Goal: Transaction & Acquisition: Obtain resource

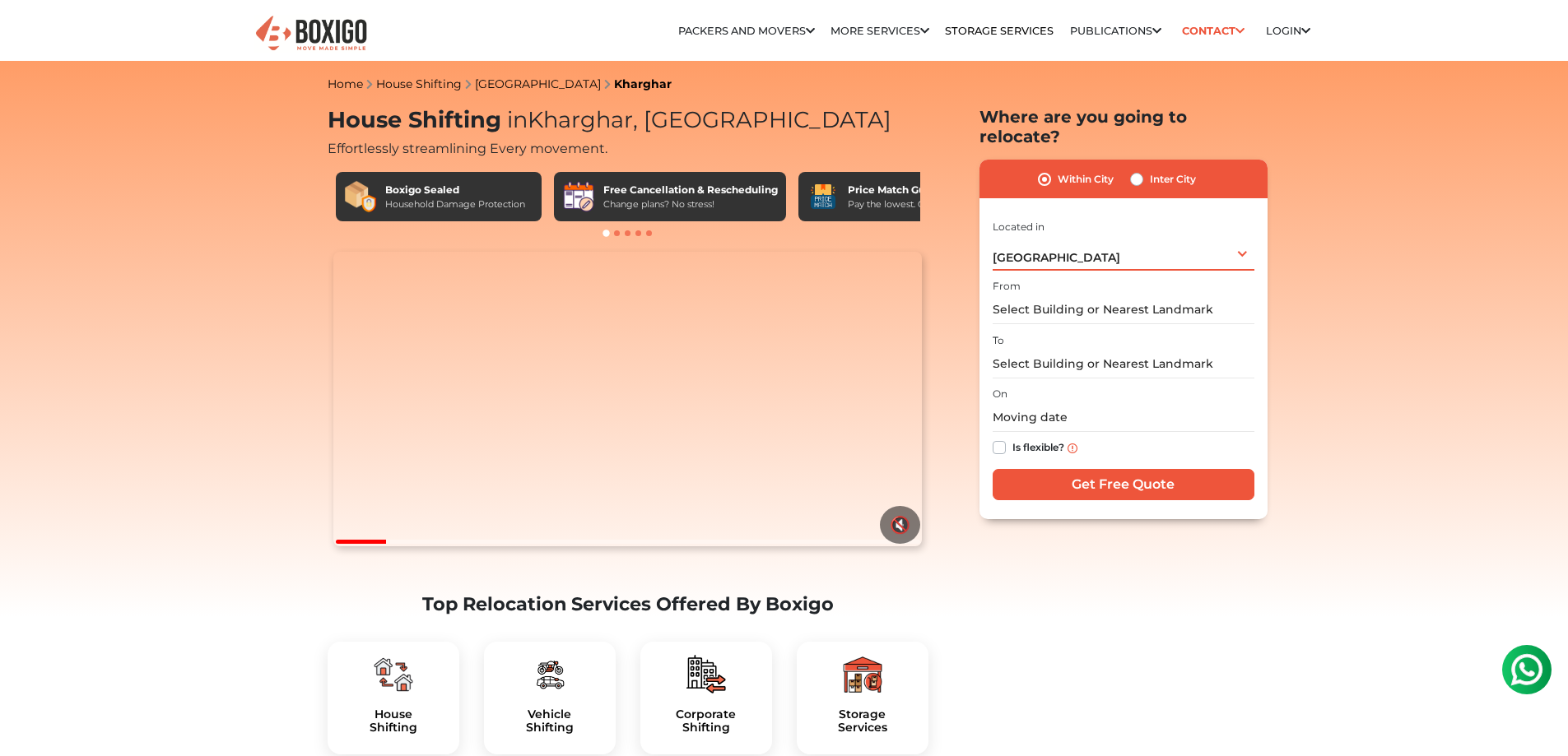
click at [1069, 236] on div "[GEOGRAPHIC_DATA] Select City [GEOGRAPHIC_DATA] [GEOGRAPHIC_DATA] [GEOGRAPHIC_D…" at bounding box center [1123, 253] width 262 height 34
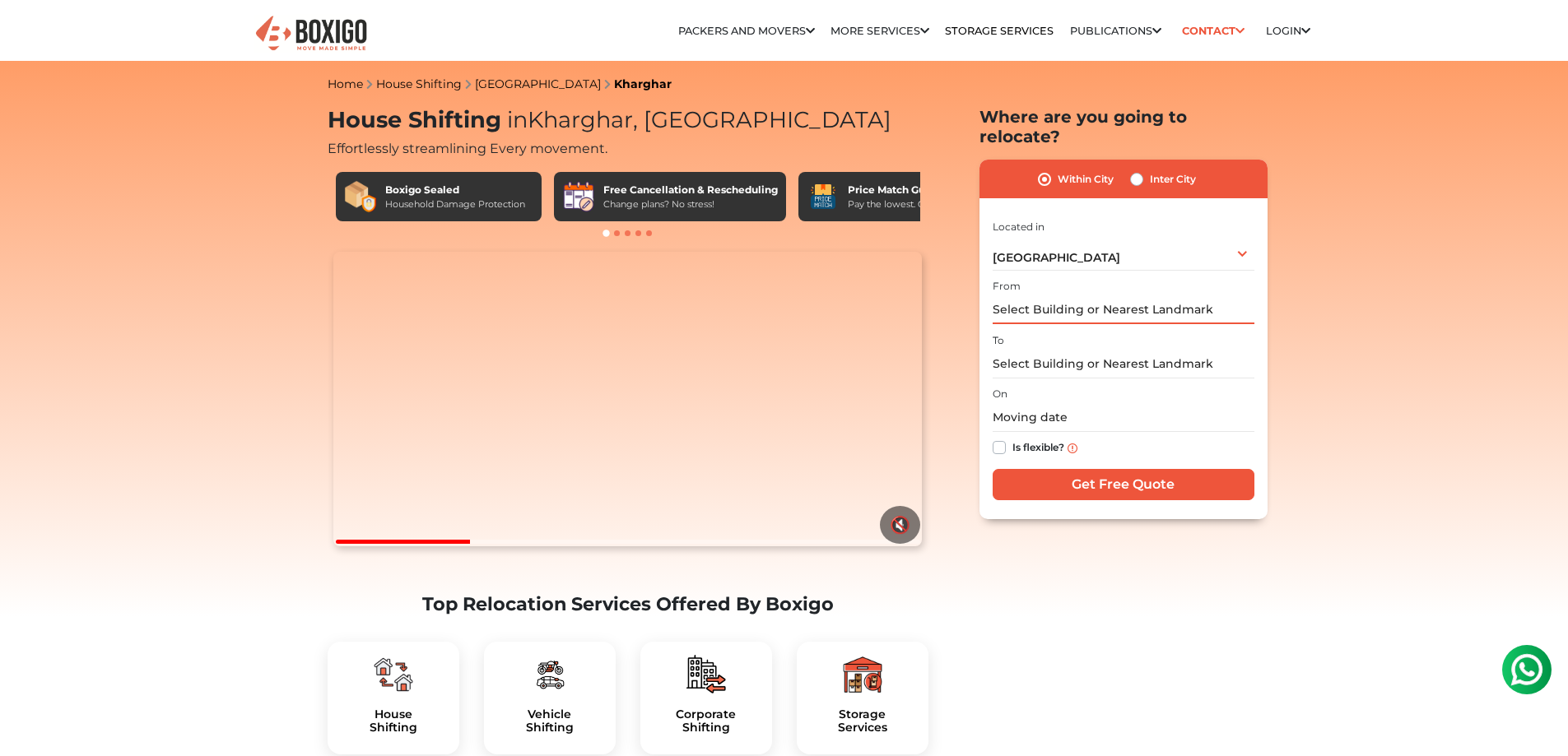
click at [1099, 295] on input "text" at bounding box center [1123, 309] width 262 height 28
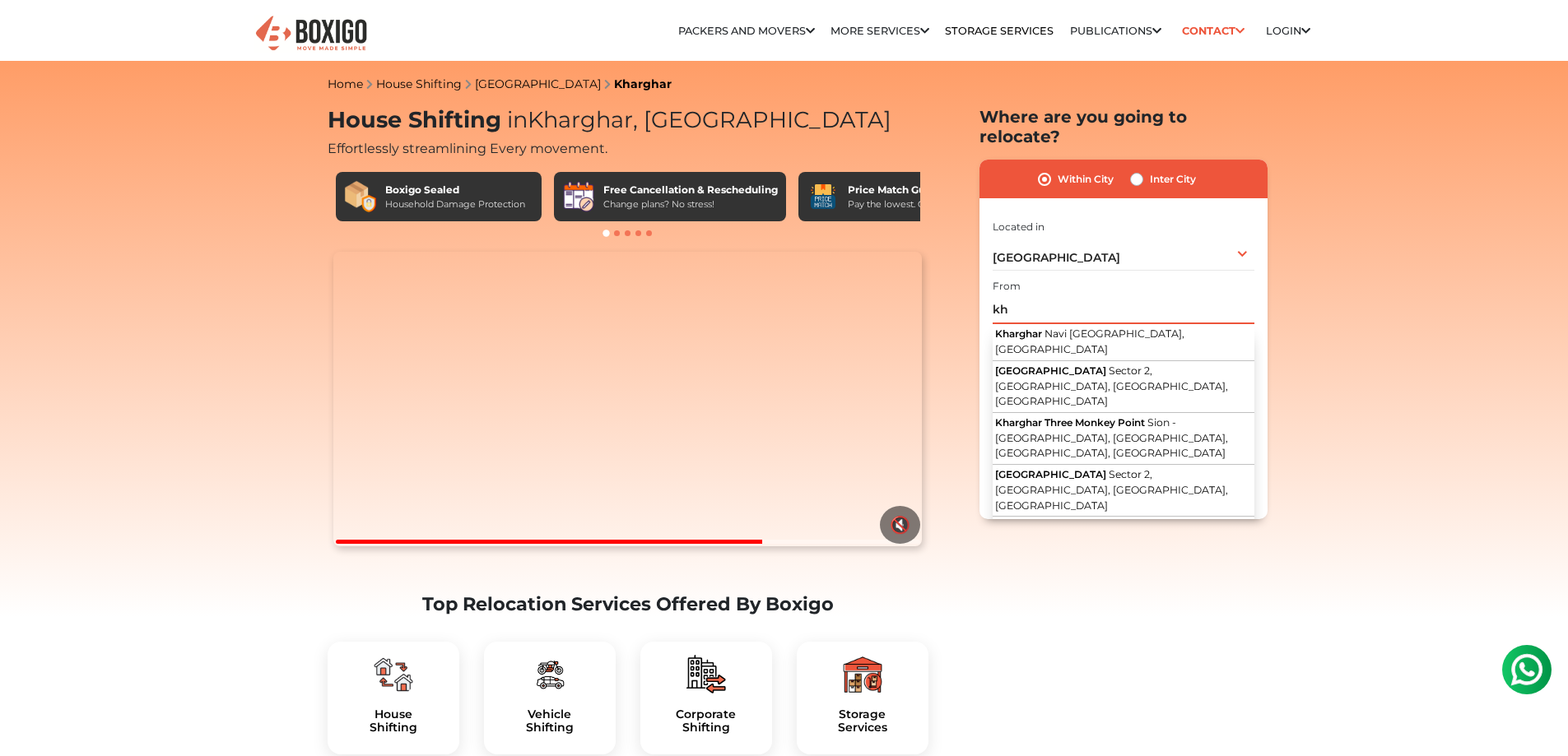
type input "k"
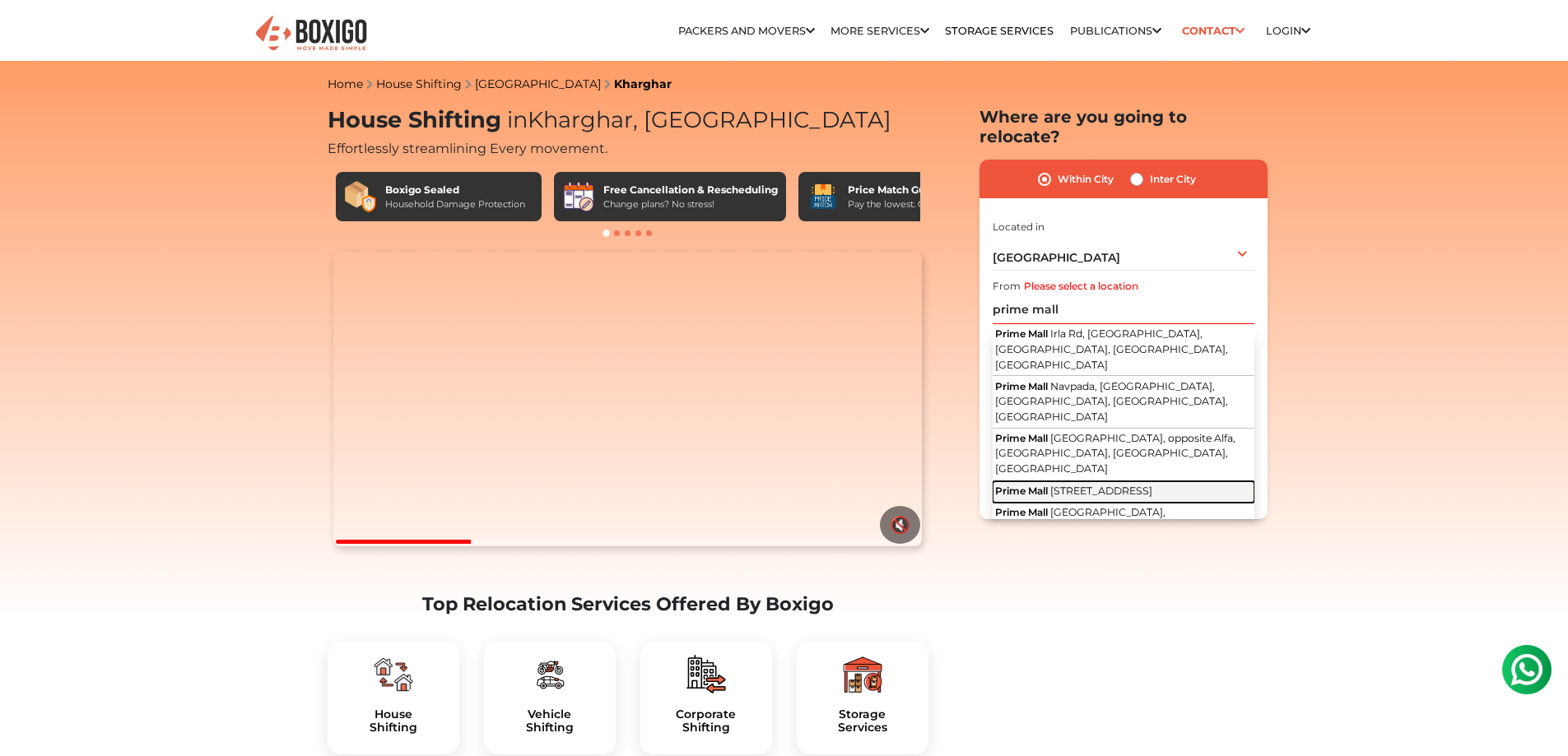
click at [1090, 484] on span "[STREET_ADDRESS]" at bounding box center [1101, 490] width 102 height 13
type input "[STREET_ADDRESS]"
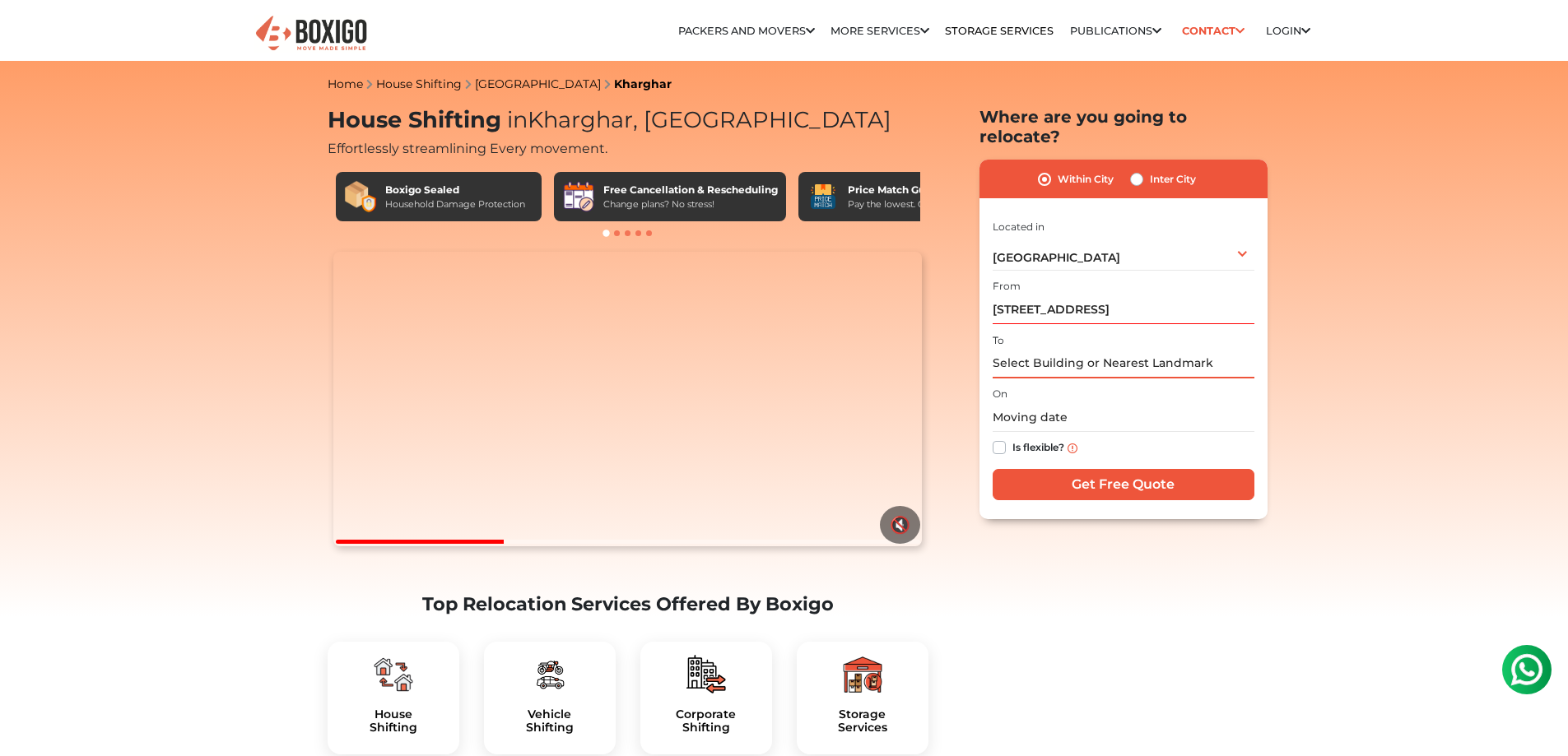
click at [1041, 350] on input "text" at bounding box center [1123, 364] width 262 height 28
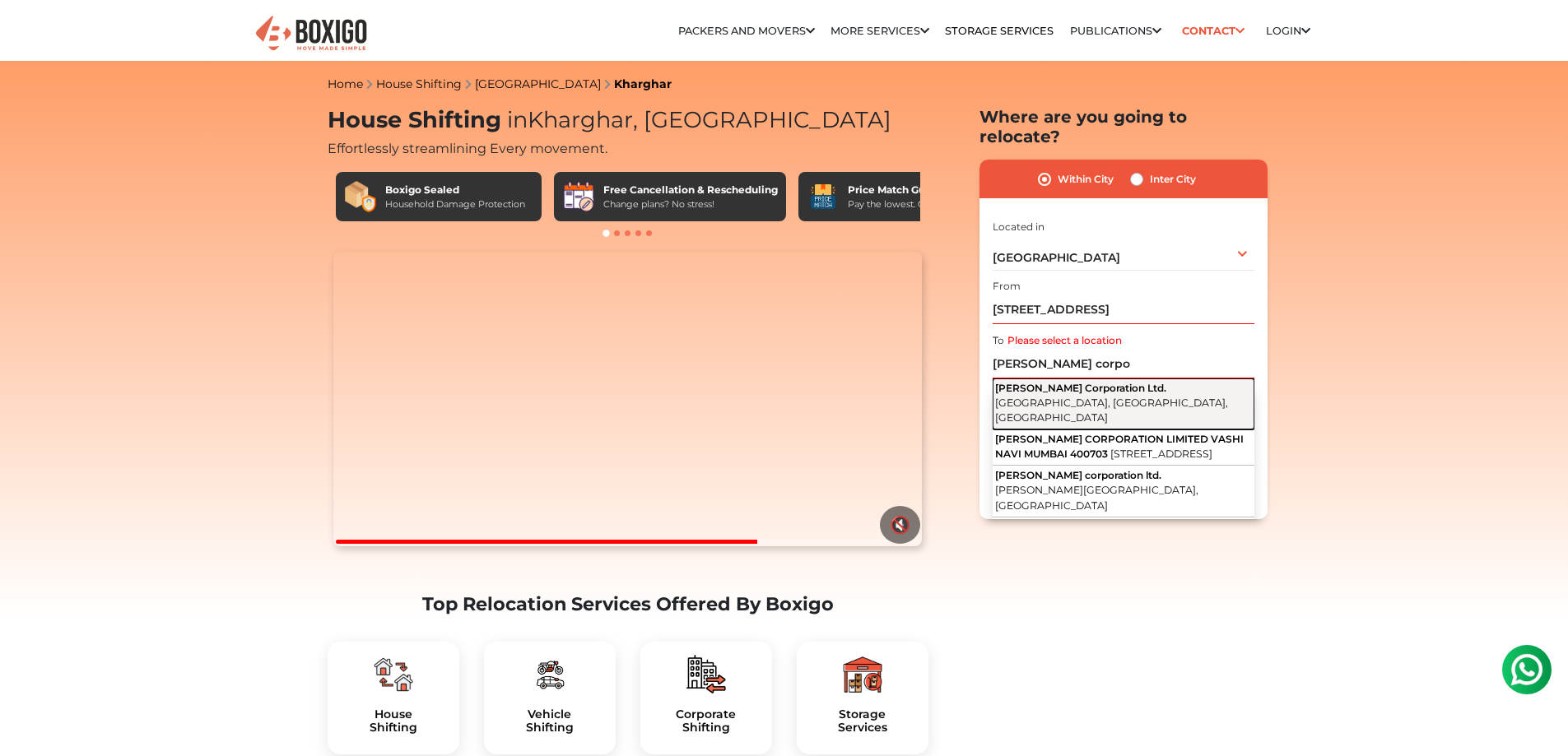
click at [1074, 382] on span "[PERSON_NAME] Corporation Ltd." at bounding box center [1081, 388] width 172 height 13
type input "[PERSON_NAME] Corporation Ltd., [GEOGRAPHIC_DATA], [GEOGRAPHIC_DATA]"
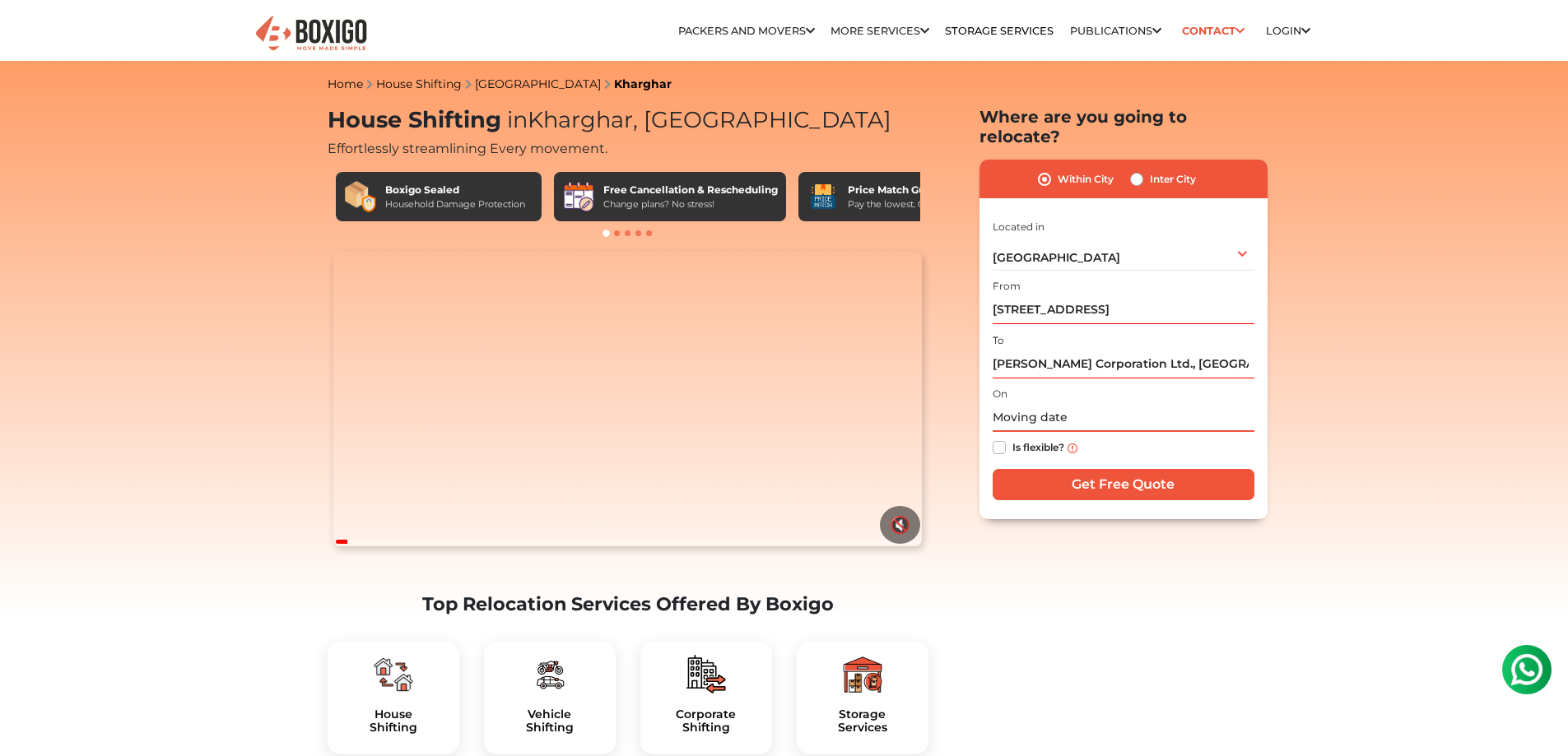
click at [1074, 403] on input "text" at bounding box center [1123, 417] width 262 height 28
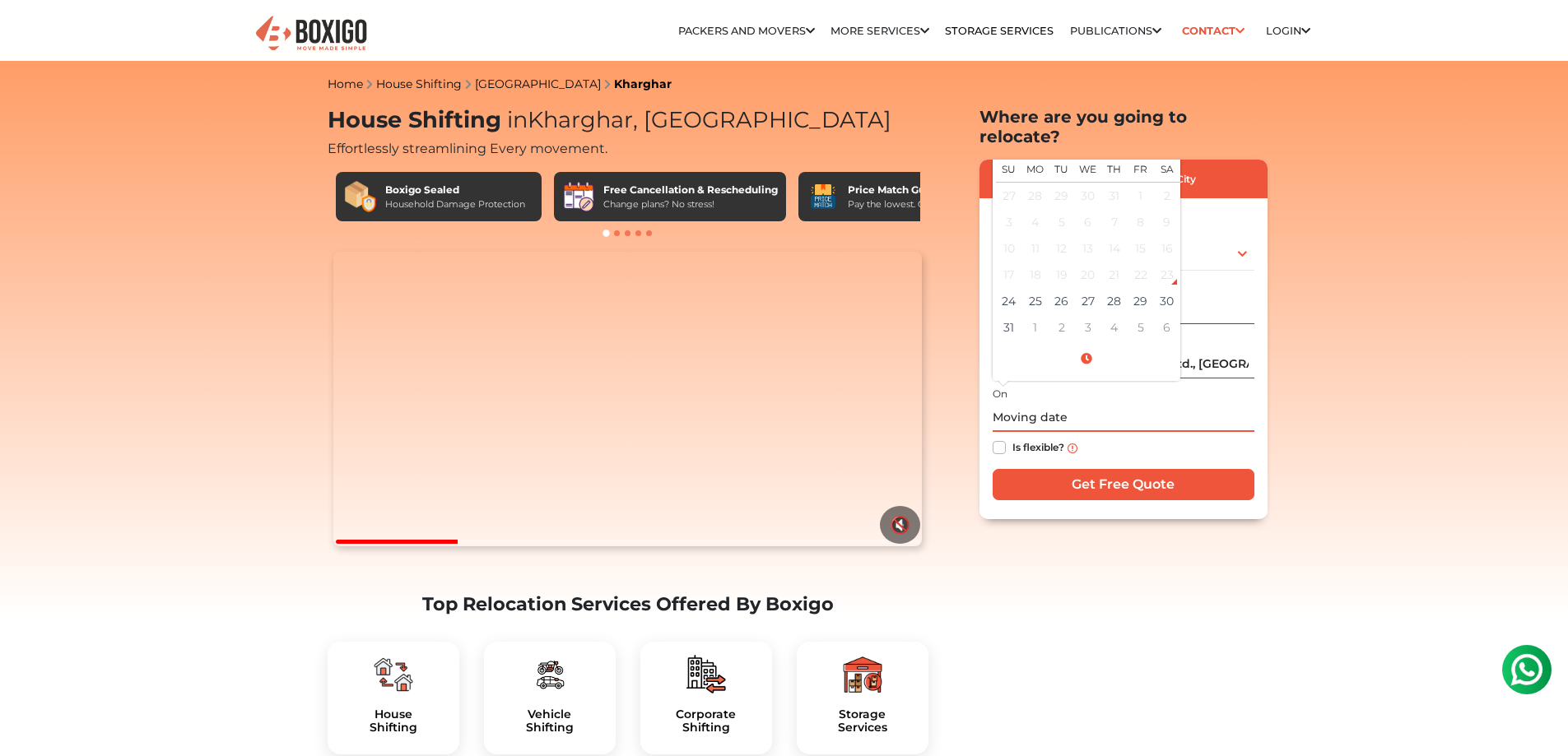
click at [1169, 263] on div "23" at bounding box center [1167, 275] width 25 height 25
click at [1004, 288] on td "24" at bounding box center [1009, 301] width 26 height 26
type input "[DATE] 5:16 PM"
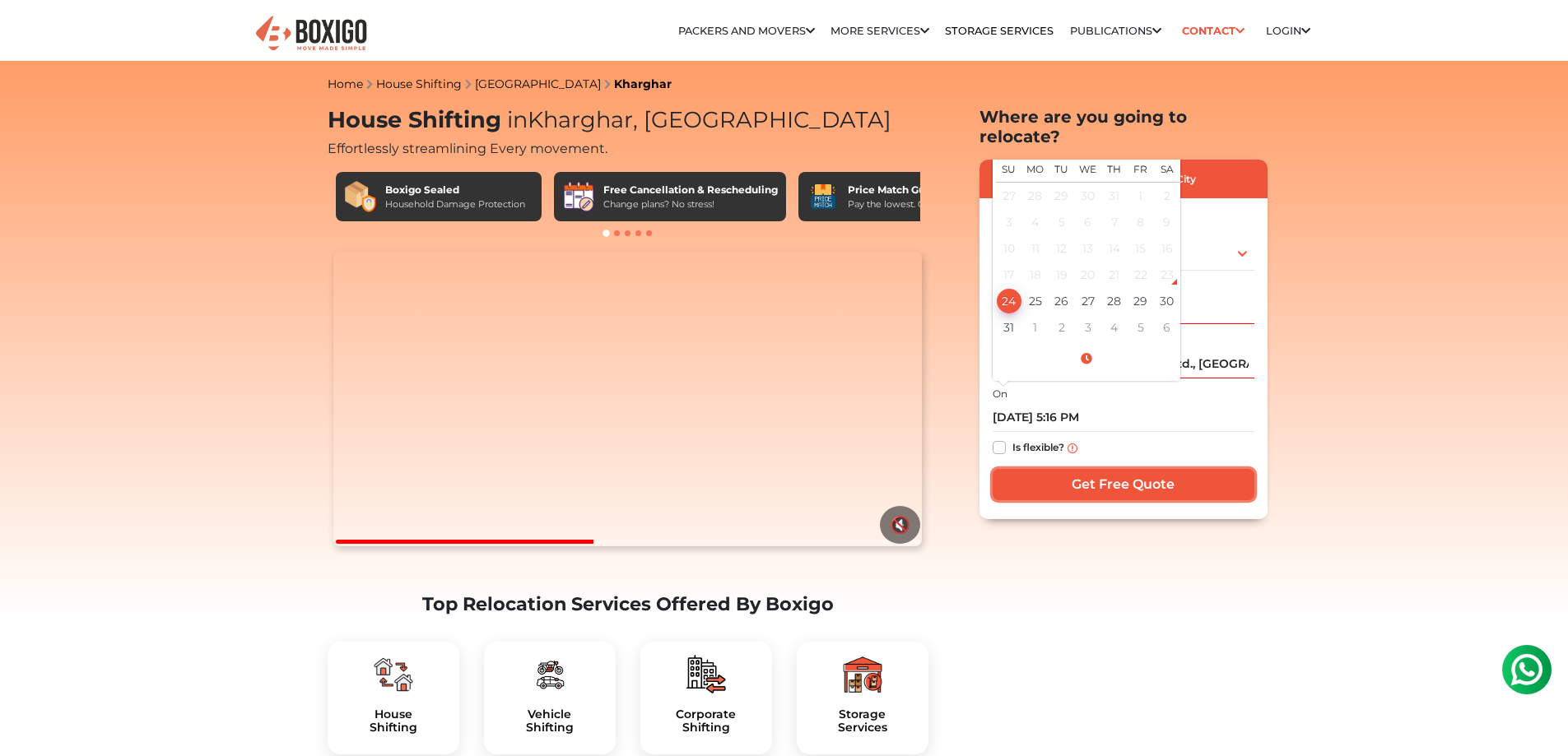
click at [1023, 469] on input "Get Free Quote" at bounding box center [1123, 484] width 262 height 31
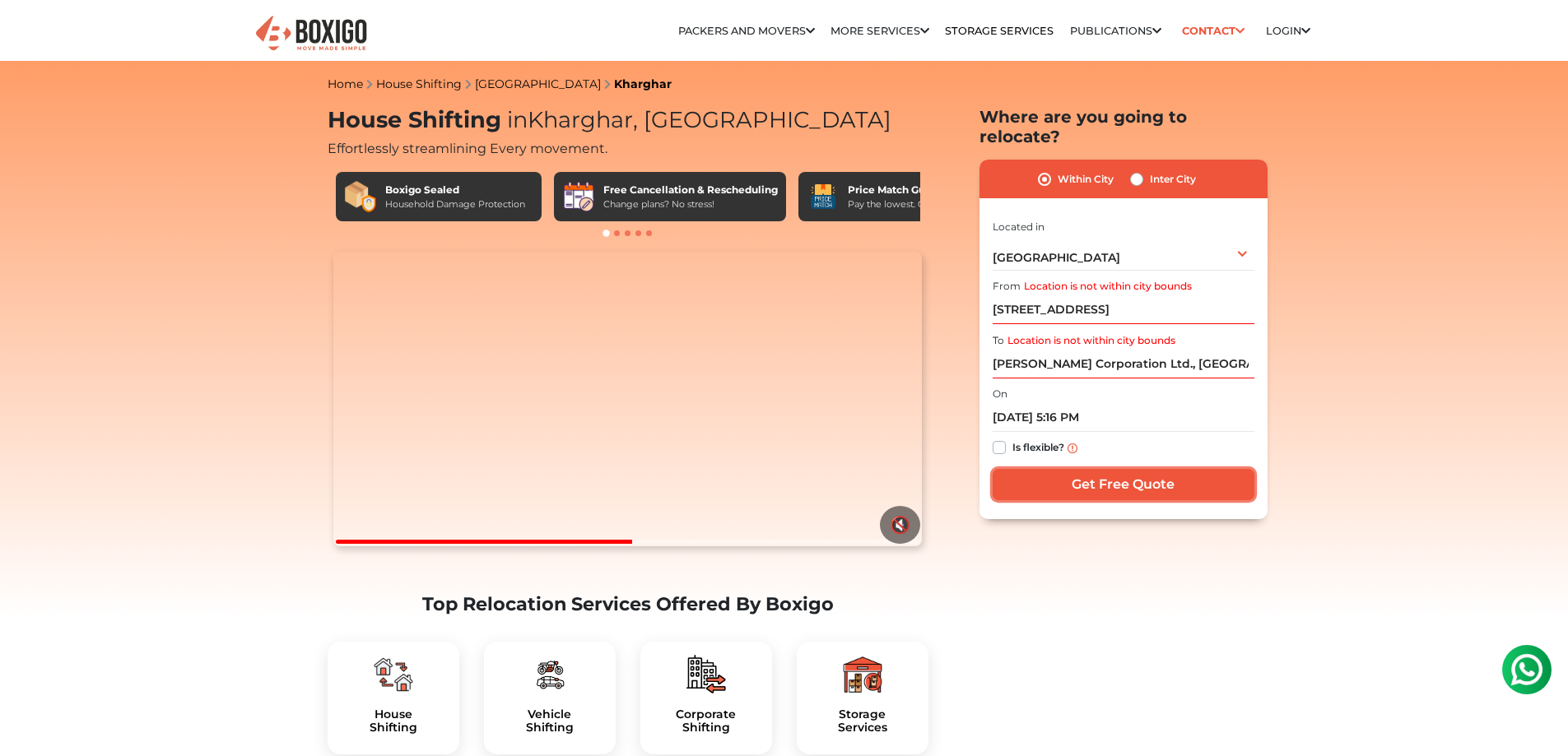
click at [1036, 469] on input "Get Free Quote" at bounding box center [1123, 484] width 262 height 31
click at [1058, 469] on input "Get Free Quote" at bounding box center [1123, 484] width 262 height 31
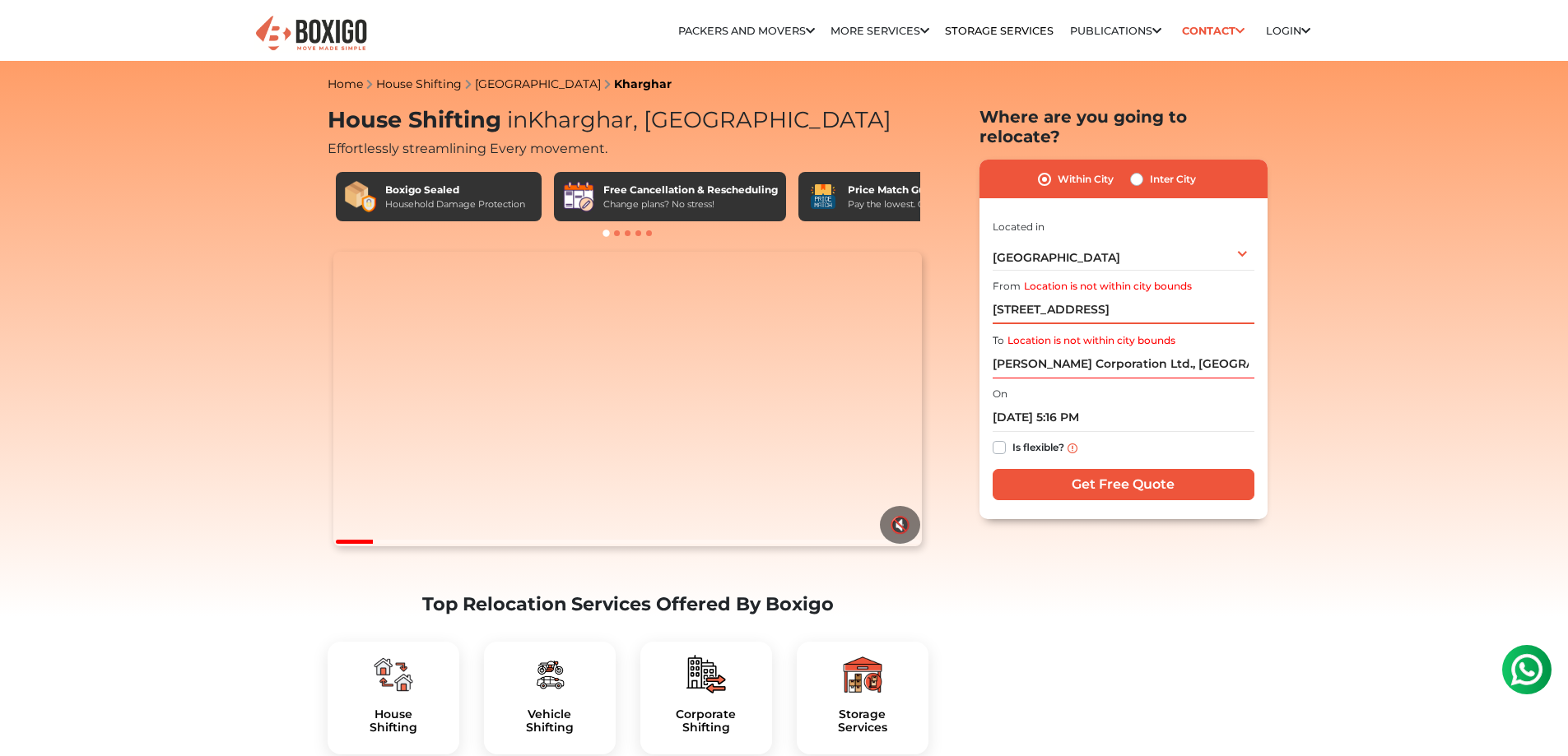
drag, startPoint x: 992, startPoint y: 290, endPoint x: 1287, endPoint y: 289, distance: 295.0
click at [1085, 241] on div "[GEOGRAPHIC_DATA] Select City [GEOGRAPHIC_DATA] [GEOGRAPHIC_DATA] [GEOGRAPHIC_D…" at bounding box center [1123, 253] width 262 height 34
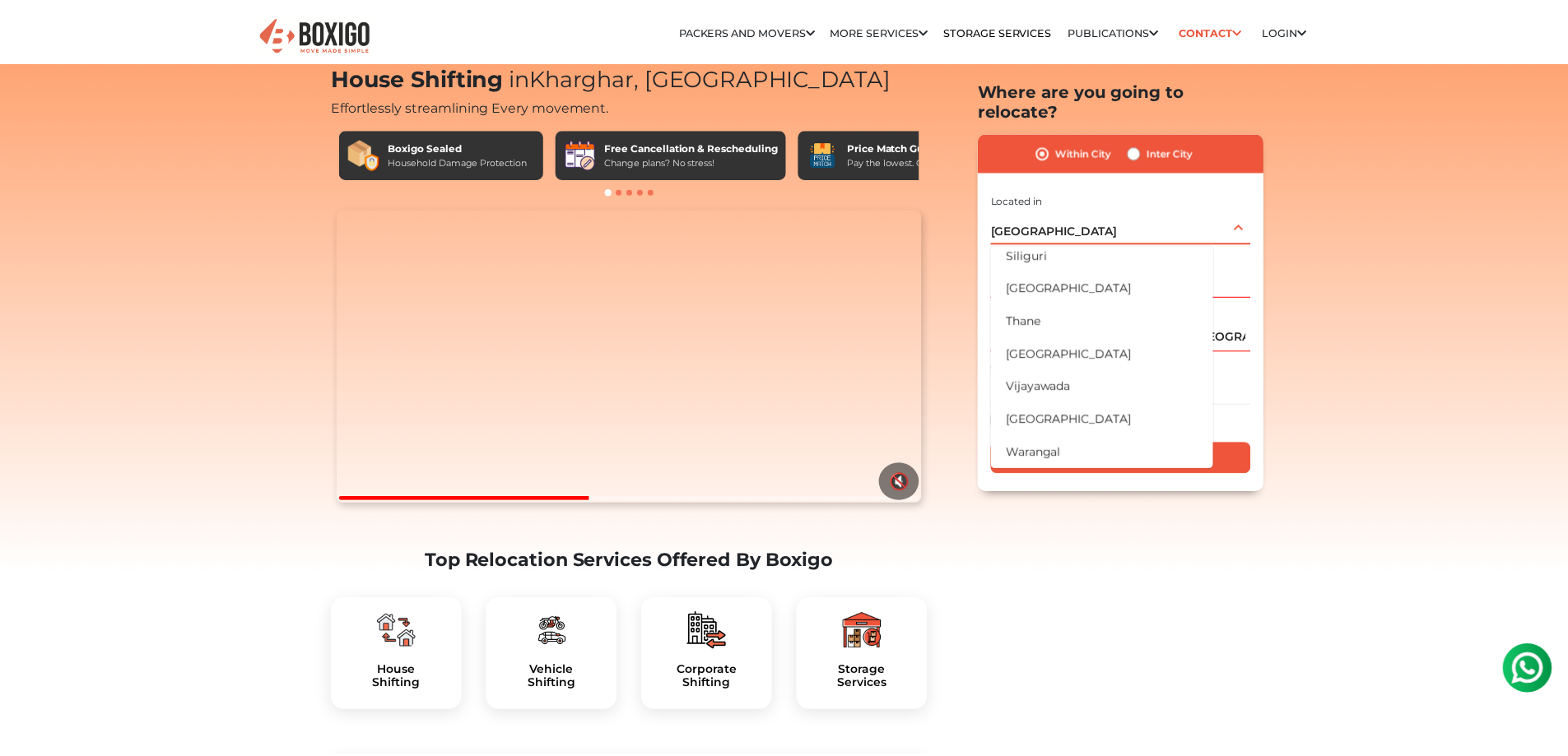
scroll to position [82, 0]
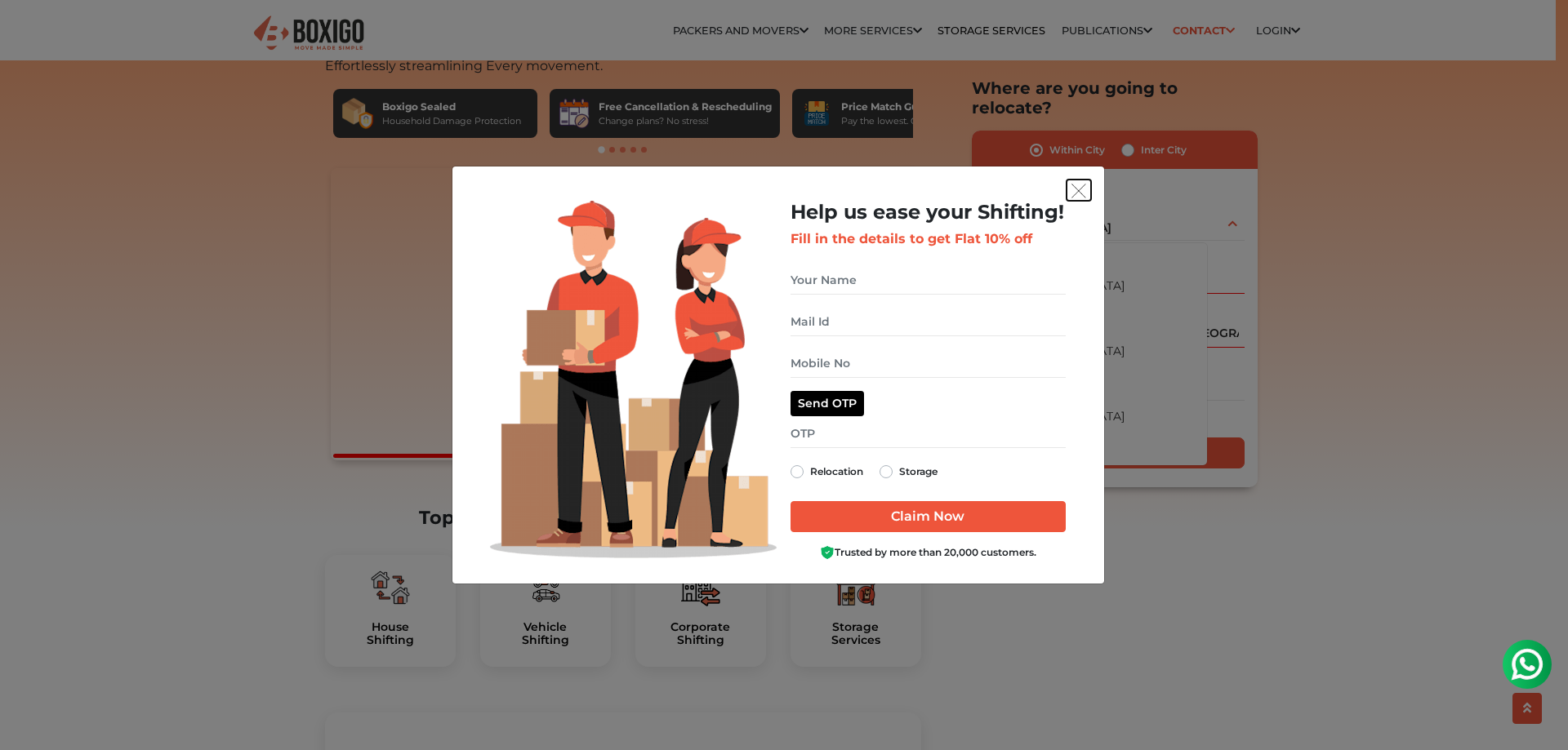
click at [1080, 186] on img "get free quote dialog" at bounding box center [1078, 191] width 15 height 15
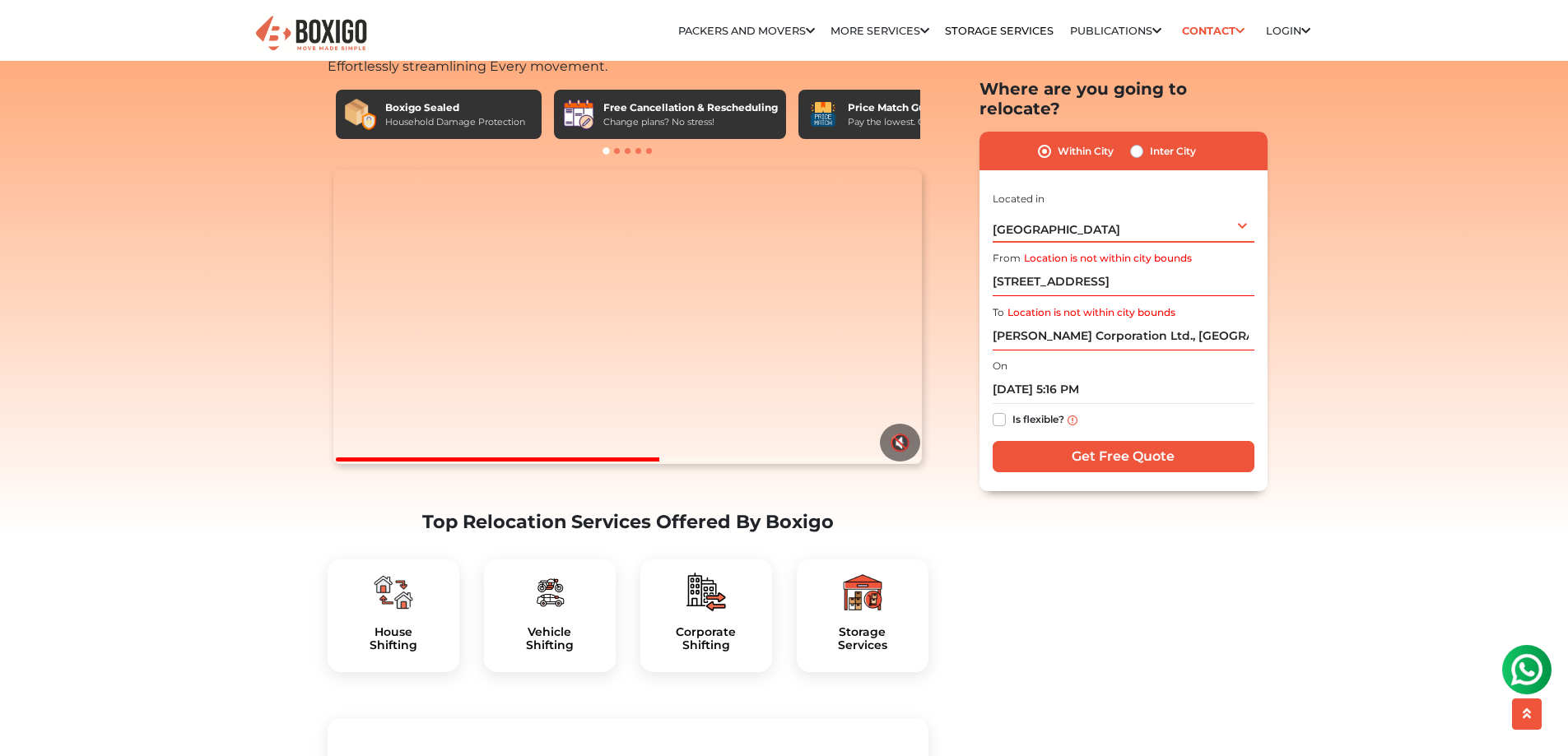
click at [1065, 208] on div "[GEOGRAPHIC_DATA] Select City [GEOGRAPHIC_DATA] [GEOGRAPHIC_DATA] [GEOGRAPHIC_D…" at bounding box center [1123, 225] width 262 height 34
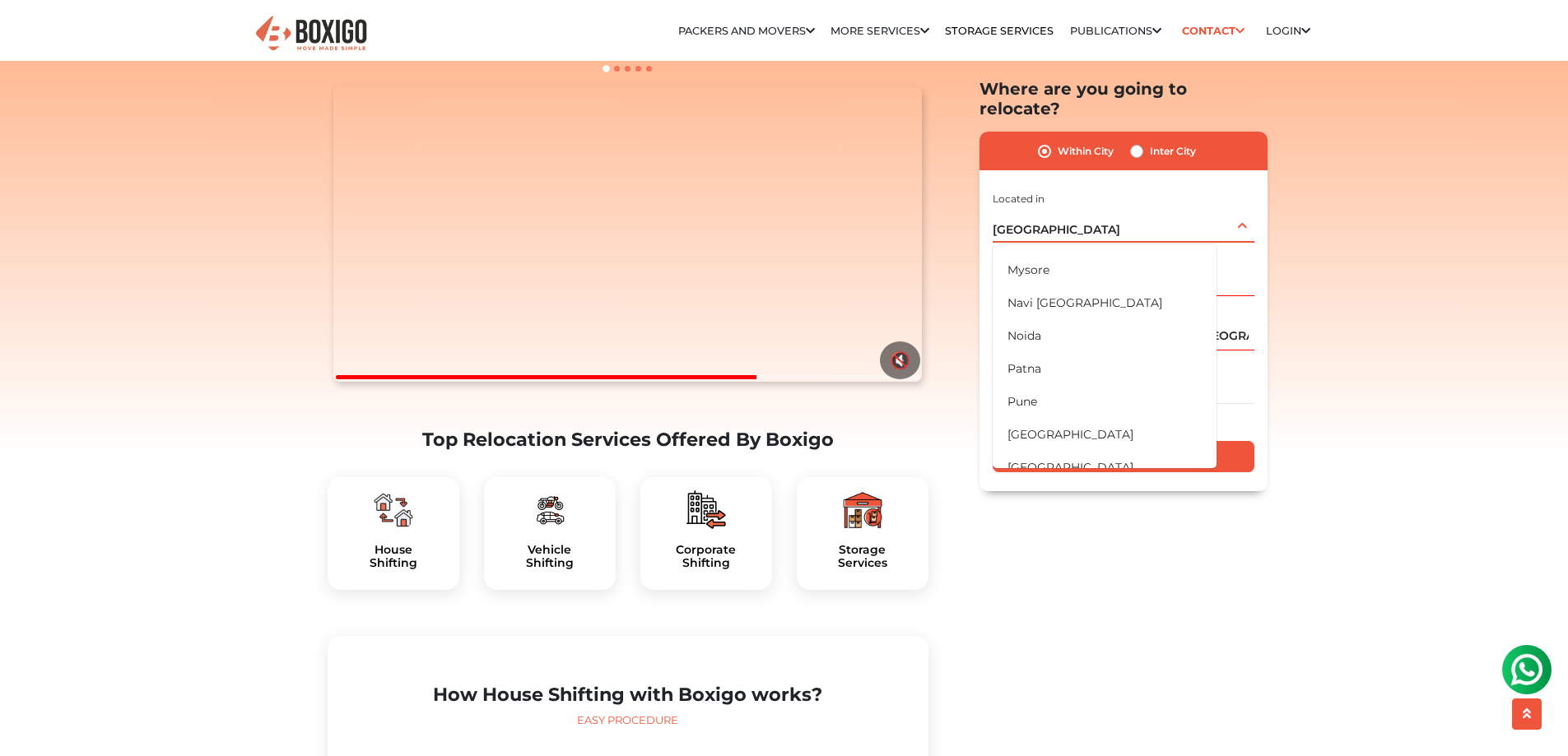
scroll to position [715, 0]
click at [1078, 287] on li "Navi [GEOGRAPHIC_DATA]" at bounding box center [1104, 304] width 224 height 33
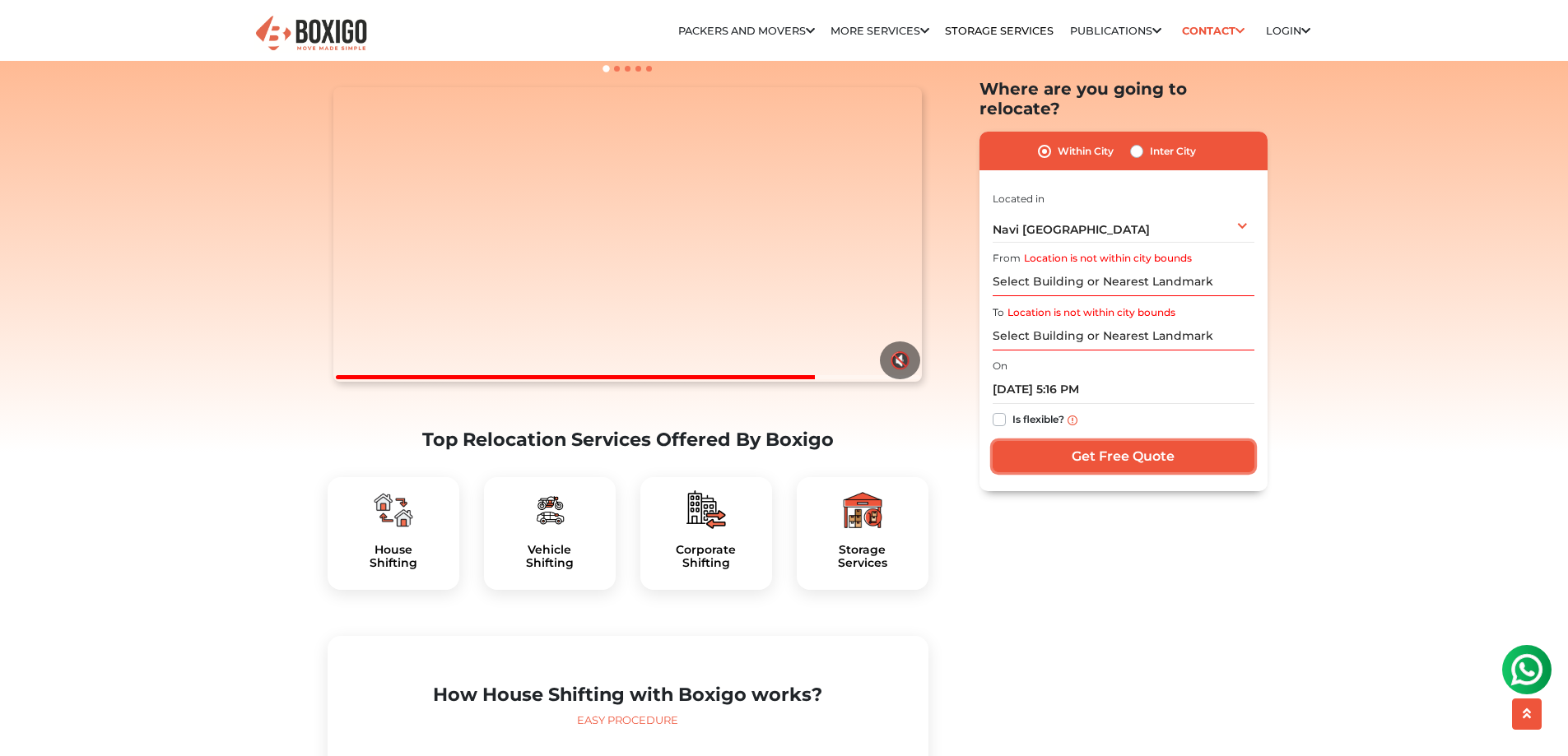
click at [1095, 442] on input "Get Free Quote" at bounding box center [1123, 458] width 262 height 31
click at [1045, 269] on input "Required." at bounding box center [1123, 282] width 262 height 28
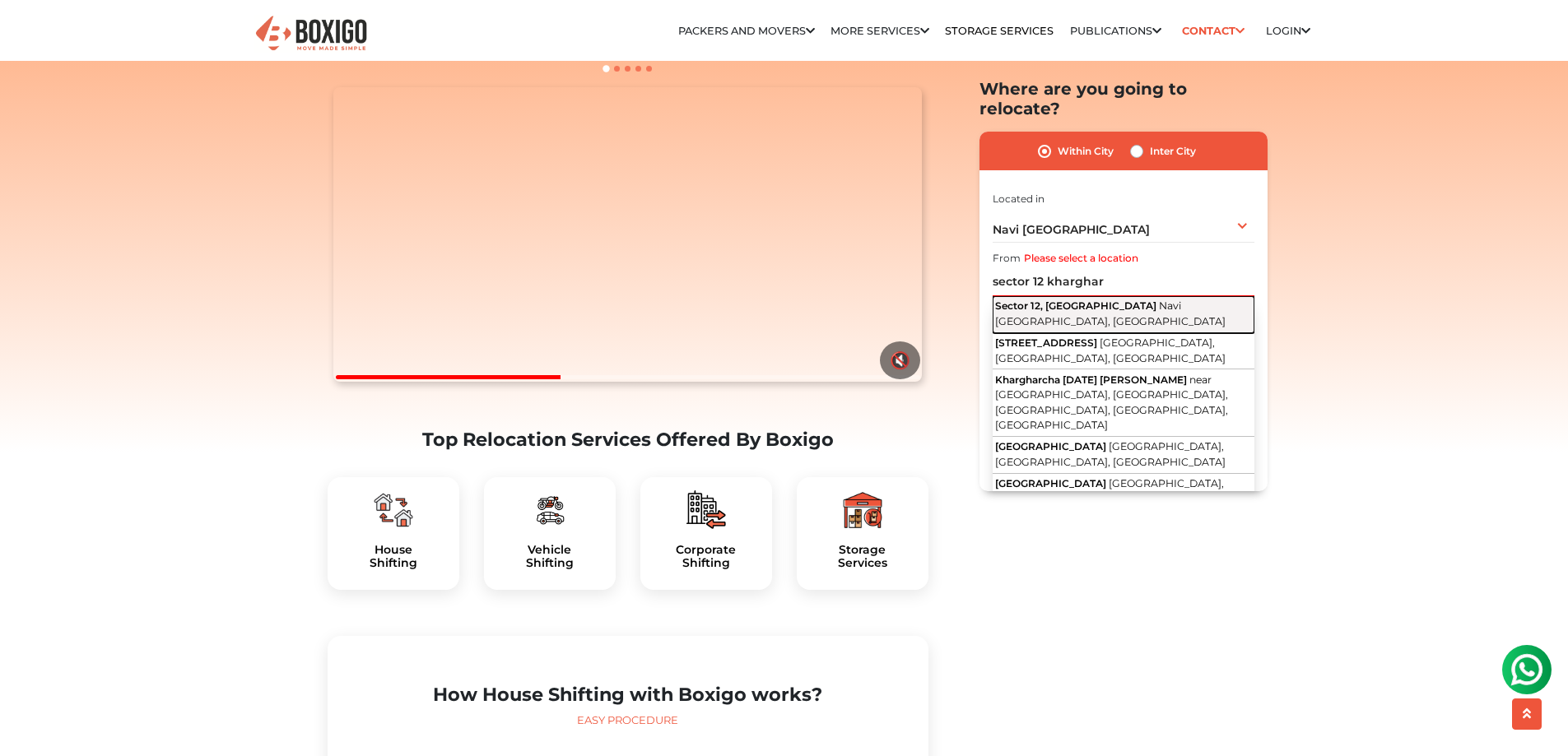
click at [1099, 300] on span "Navi [GEOGRAPHIC_DATA], [GEOGRAPHIC_DATA]" at bounding box center [1110, 314] width 230 height 28
type input "[GEOGRAPHIC_DATA], [GEOGRAPHIC_DATA], [GEOGRAPHIC_DATA]"
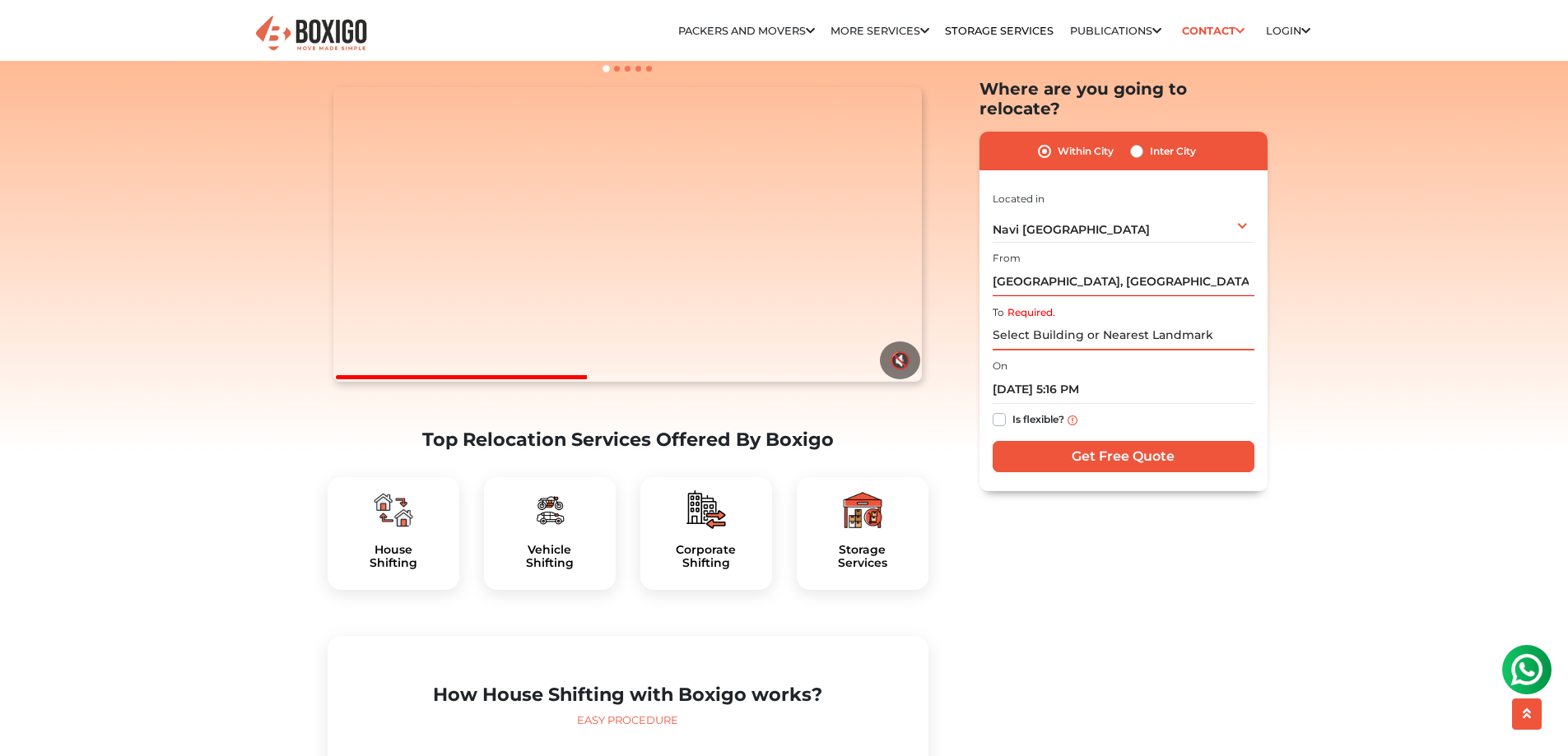
click at [1023, 322] on input "Required." at bounding box center [1123, 335] width 262 height 28
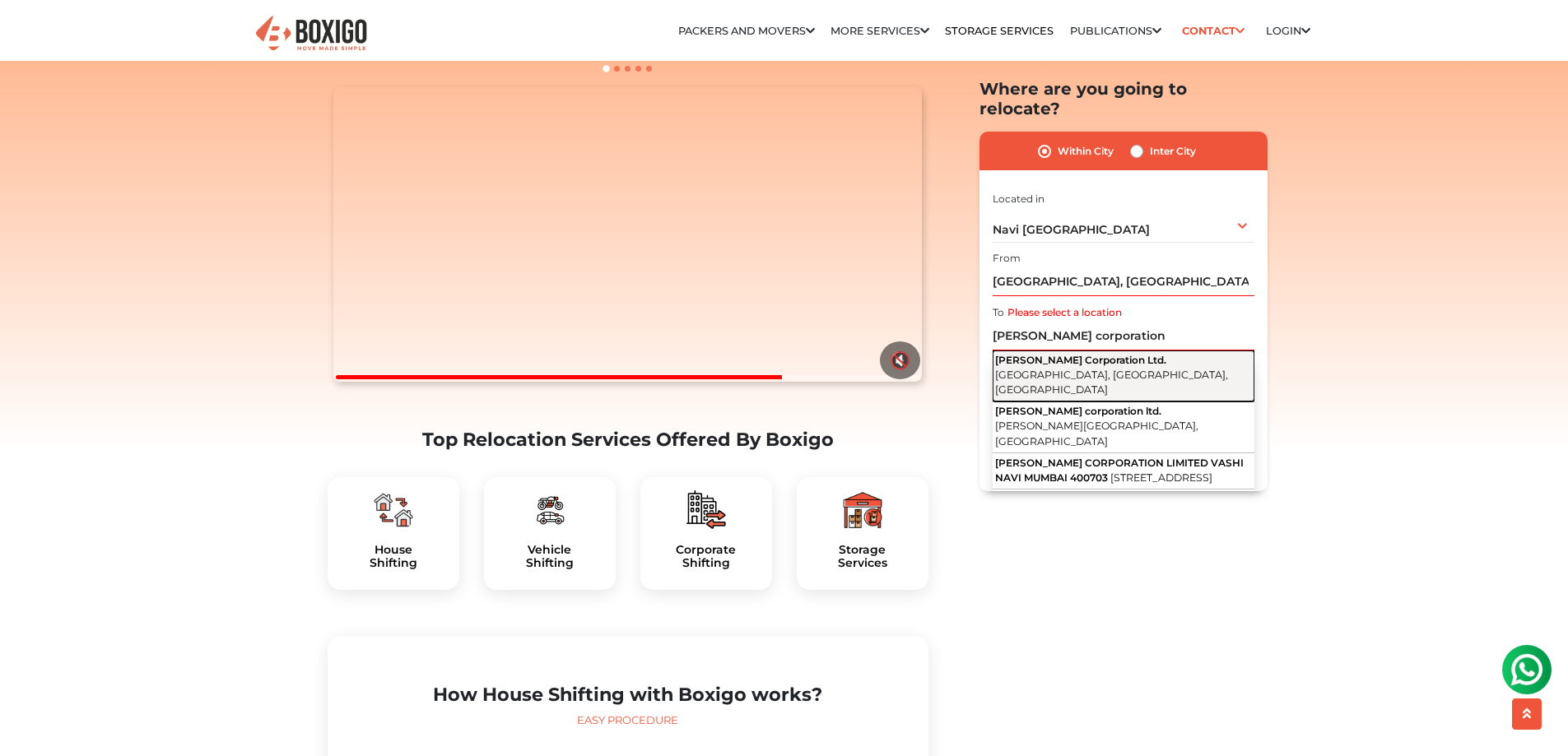
click at [1110, 354] on span "[PERSON_NAME] Corporation Ltd." at bounding box center [1081, 360] width 172 height 13
type input "[PERSON_NAME] Corporation Ltd., [GEOGRAPHIC_DATA], [GEOGRAPHIC_DATA]"
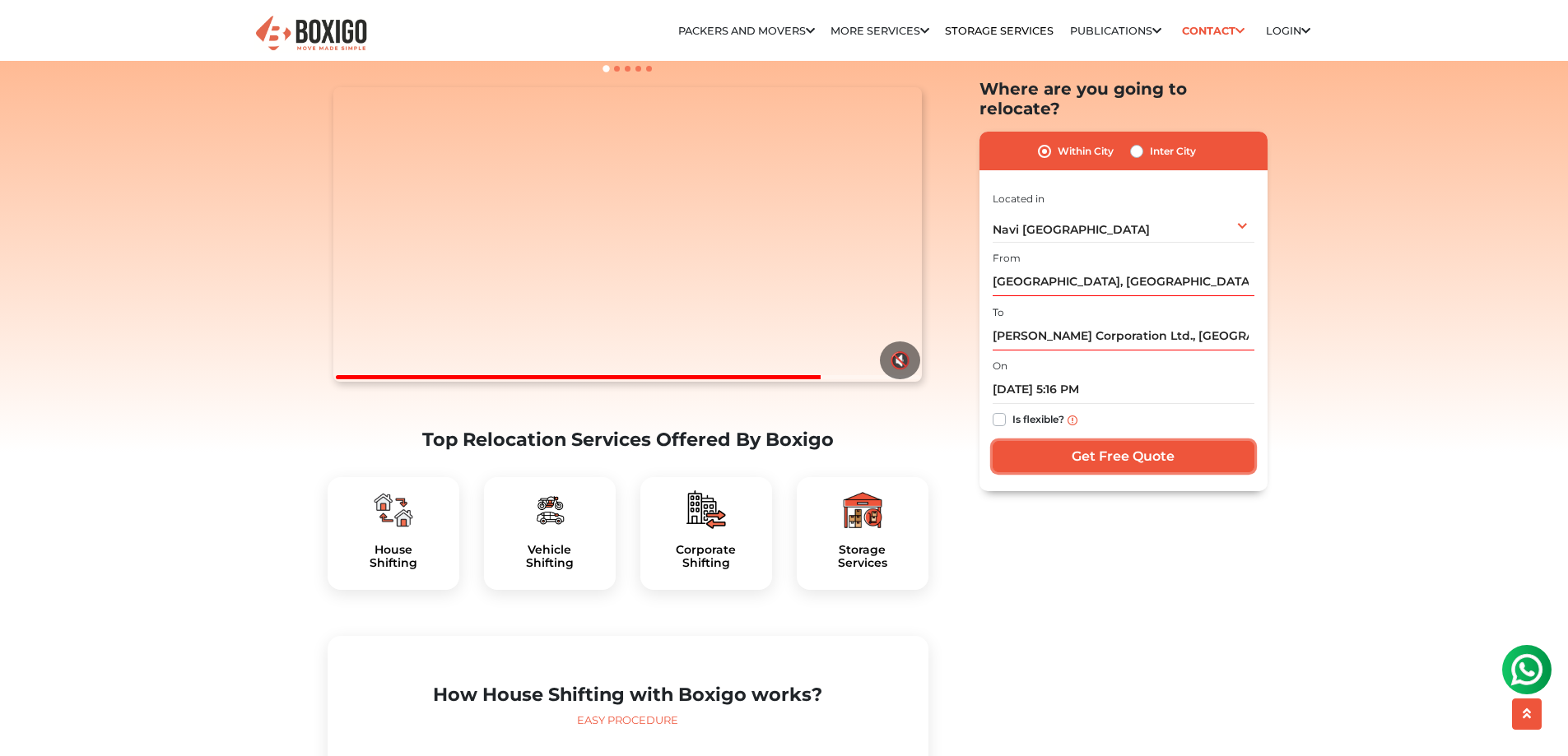
click at [1061, 442] on input "Get Free Quote" at bounding box center [1123, 458] width 262 height 31
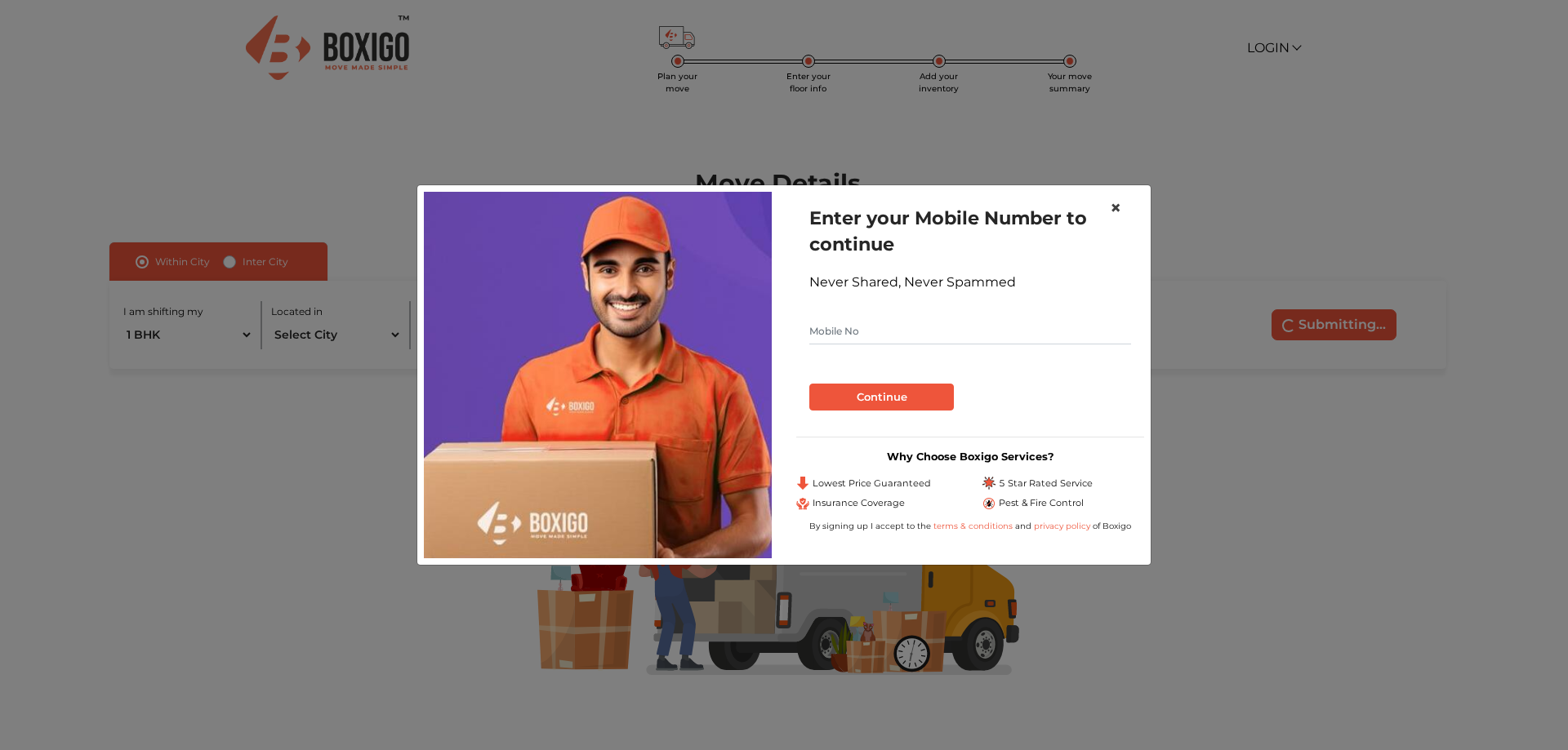
click at [1118, 211] on span "×" at bounding box center [1116, 207] width 12 height 23
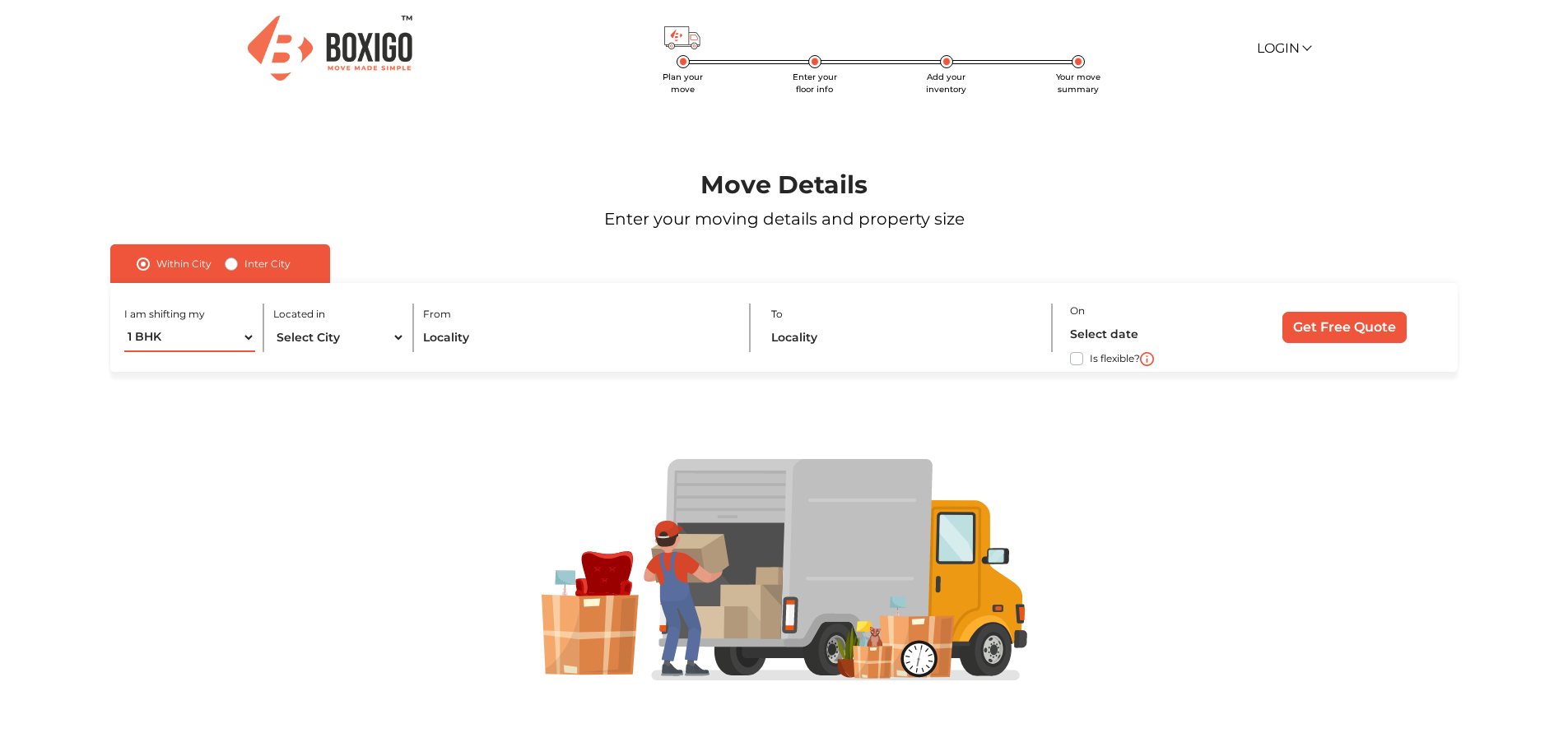
click at [249, 345] on select "1 BHK 2 BHK 3 BHK 3 + BHK FEW ITEMS" at bounding box center [190, 337] width 131 height 28
click at [331, 461] on div at bounding box center [784, 570] width 1443 height 223
click at [397, 335] on select "Select City [GEOGRAPHIC_DATA] [GEOGRAPHIC_DATA] [GEOGRAPHIC_DATA] [GEOGRAPHIC_D…" at bounding box center [339, 337] width 131 height 28
click at [385, 481] on div at bounding box center [784, 570] width 1443 height 223
click at [215, 334] on select "1 BHK 2 BHK 3 BHK 3 + BHK FEW ITEMS" at bounding box center [190, 337] width 131 height 28
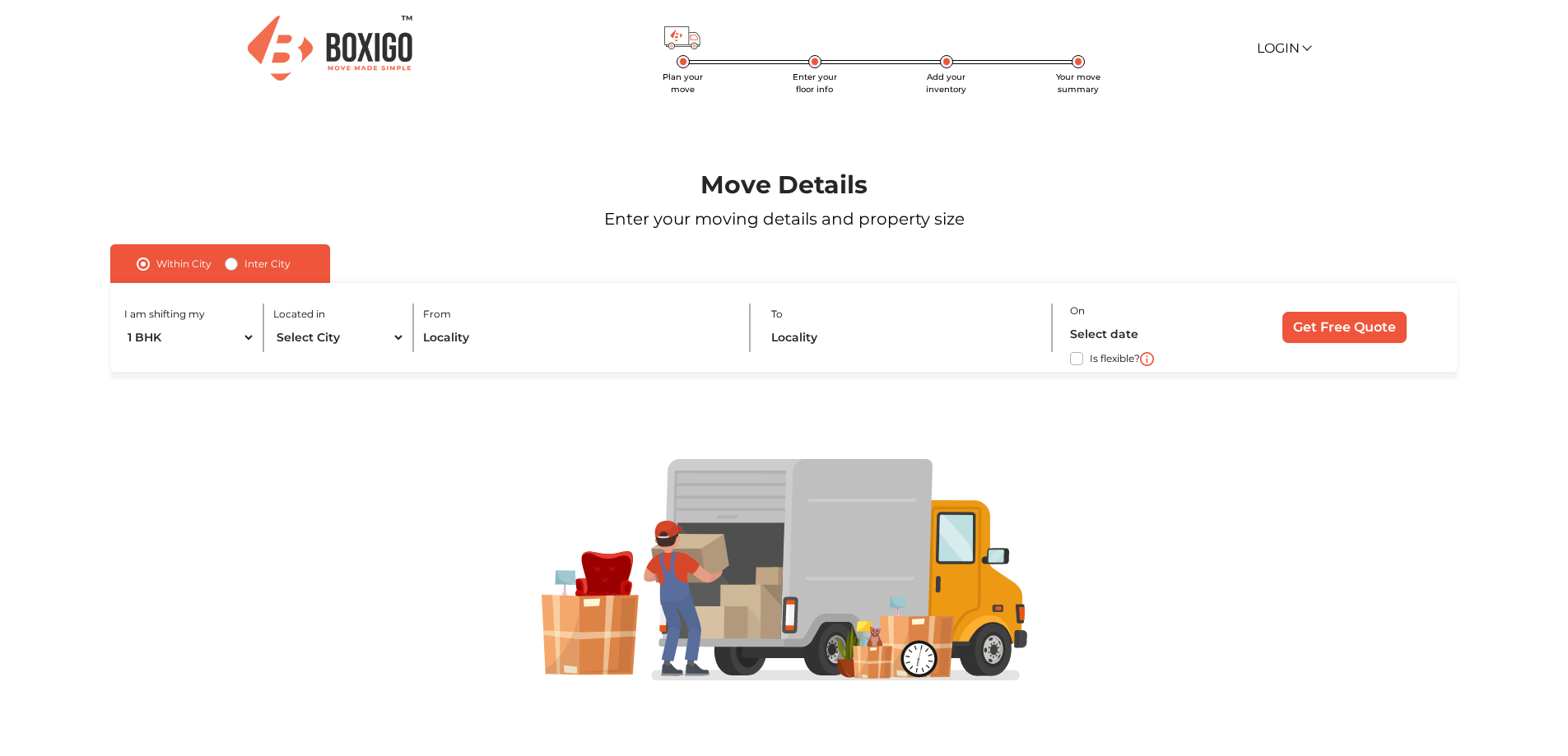
click at [332, 393] on div at bounding box center [784, 569] width 1468 height 395
click at [197, 327] on select "1 BHK 2 BHK 3 BHK 3 + BHK FEW ITEMS" at bounding box center [190, 337] width 131 height 28
click at [308, 428] on div at bounding box center [784, 569] width 1468 height 395
